Goal: Task Accomplishment & Management: Manage account settings

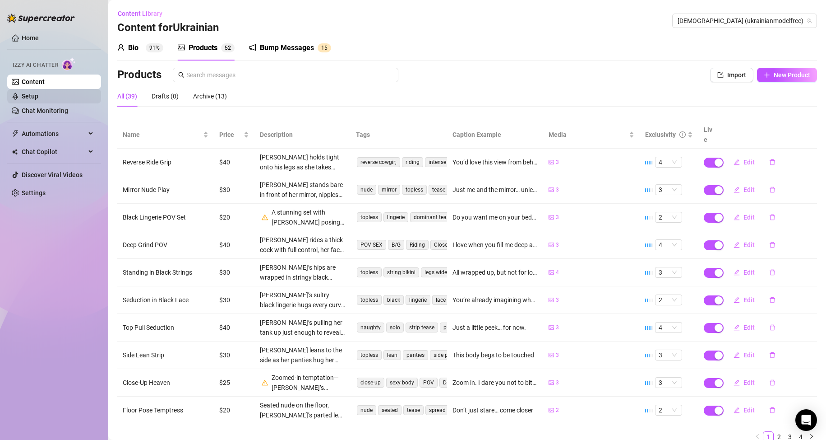
scroll to position [27, 0]
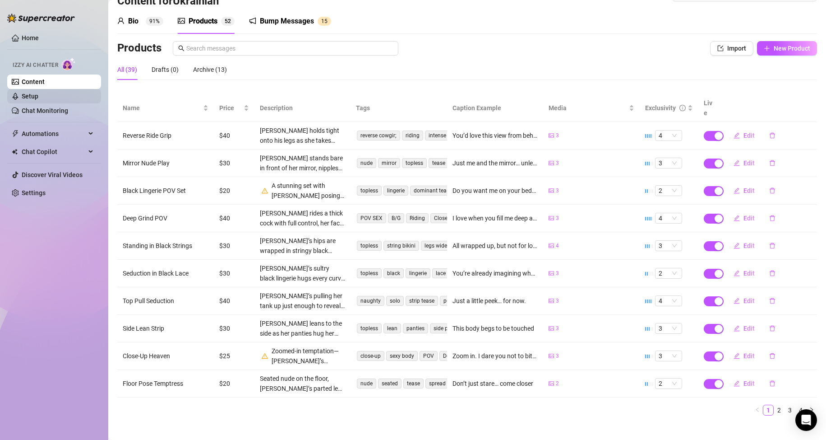
drag, startPoint x: 49, startPoint y: 94, endPoint x: 82, endPoint y: 98, distance: 33.2
click at [38, 95] on link "Setup" at bounding box center [30, 96] width 17 height 7
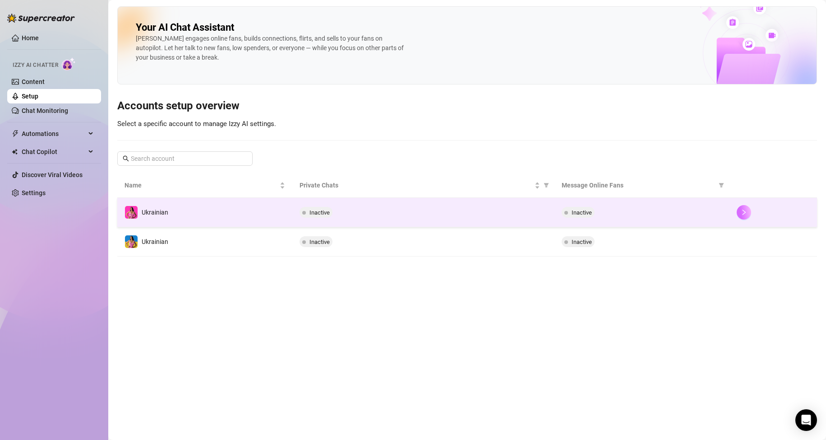
click at [739, 214] on button "button" at bounding box center [744, 212] width 14 height 14
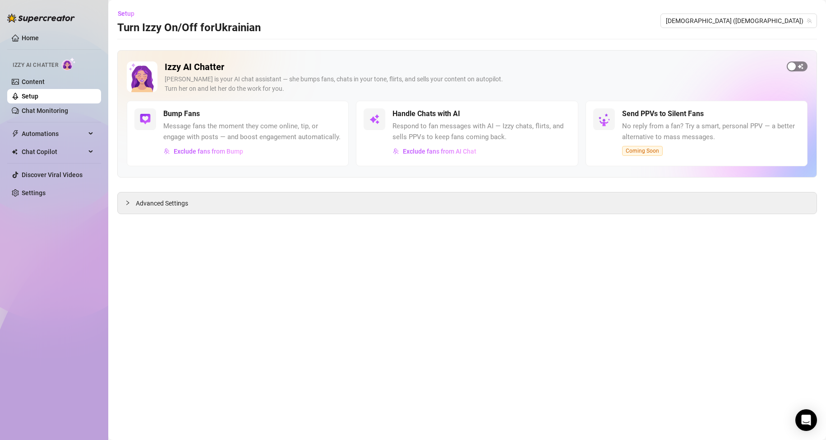
click at [794, 69] on div "button" at bounding box center [792, 66] width 8 height 8
click at [38, 96] on link "Setup" at bounding box center [30, 96] width 17 height 7
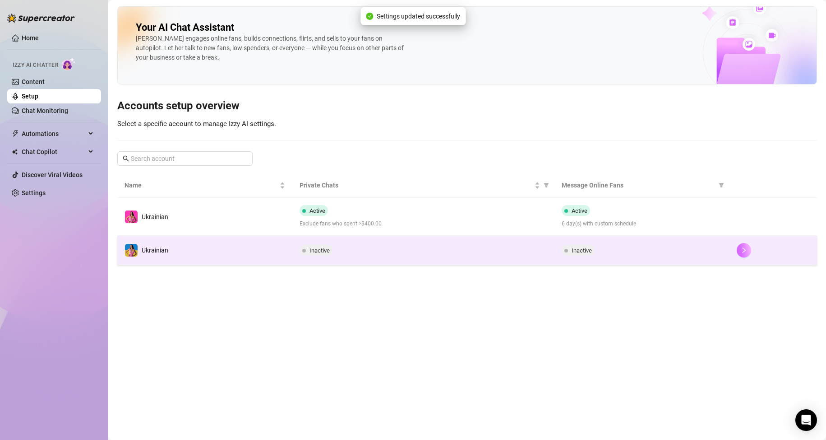
click at [746, 248] on icon "right" at bounding box center [744, 250] width 6 height 6
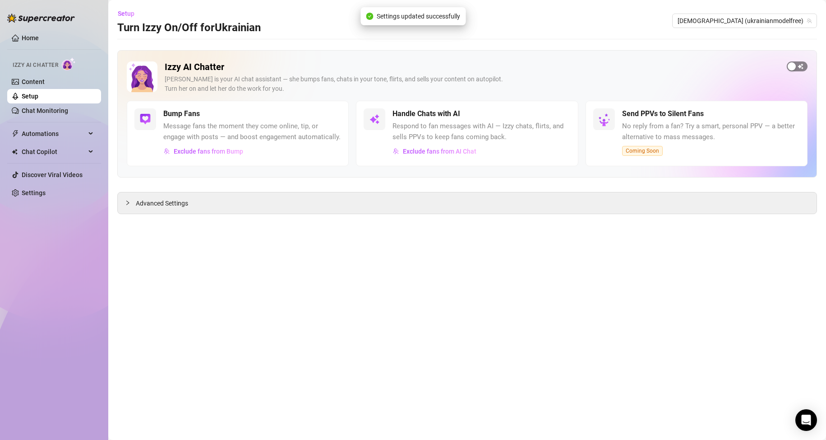
click at [793, 69] on div "button" at bounding box center [792, 66] width 8 height 8
